Goal: Browse casually

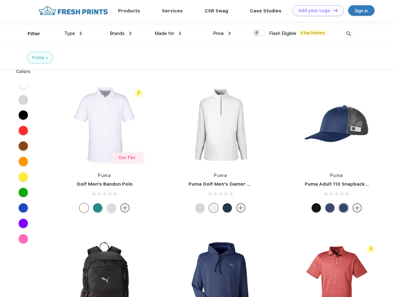
click at [315, 11] on link "Add your Logo Design Tool" at bounding box center [317, 10] width 51 height 11
click at [0, 0] on div "Design Tool" at bounding box center [0, 0] width 0 height 0
click at [332, 10] on link "Add your Logo Design Tool" at bounding box center [317, 10] width 51 height 11
click at [30, 34] on div "Filter" at bounding box center [34, 33] width 13 height 7
click at [73, 33] on span "Type" at bounding box center [69, 34] width 11 height 6
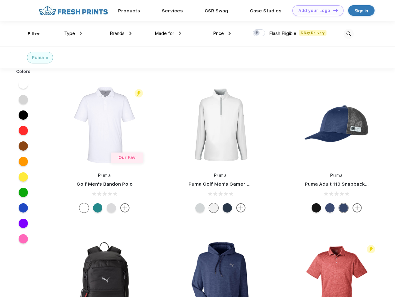
click at [121, 33] on span "Brands" at bounding box center [117, 34] width 15 height 6
click at [168, 33] on span "Made for" at bounding box center [165, 34] width 20 height 6
click at [222, 33] on span "Price" at bounding box center [218, 34] width 11 height 6
click at [259, 33] on div at bounding box center [259, 32] width 12 height 7
click at [257, 33] on input "checkbox" at bounding box center [255, 31] width 4 height 4
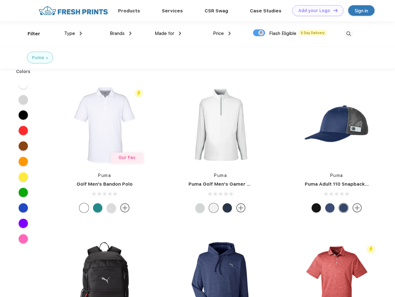
click at [348, 34] on img at bounding box center [348, 34] width 10 height 10
